Goal: Find specific page/section: Find specific page/section

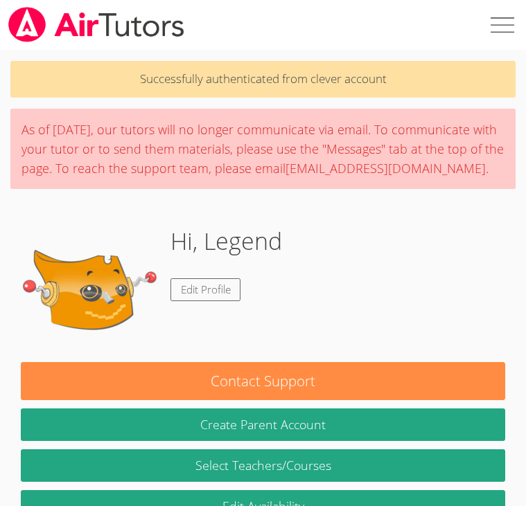
scroll to position [504, 0]
